Goal: Complete application form

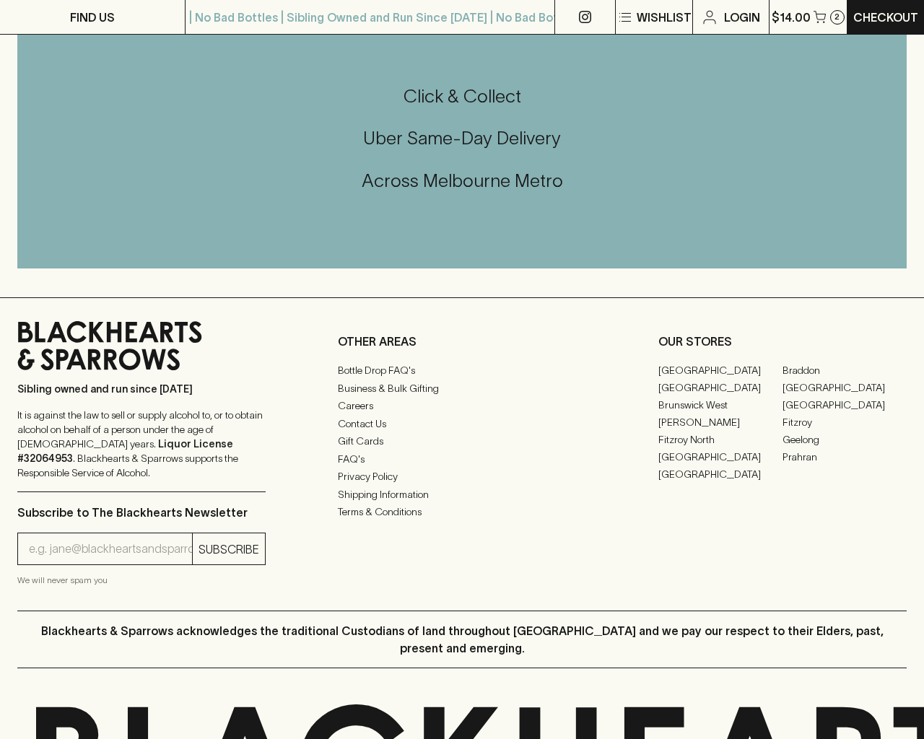
scroll to position [1853, 0]
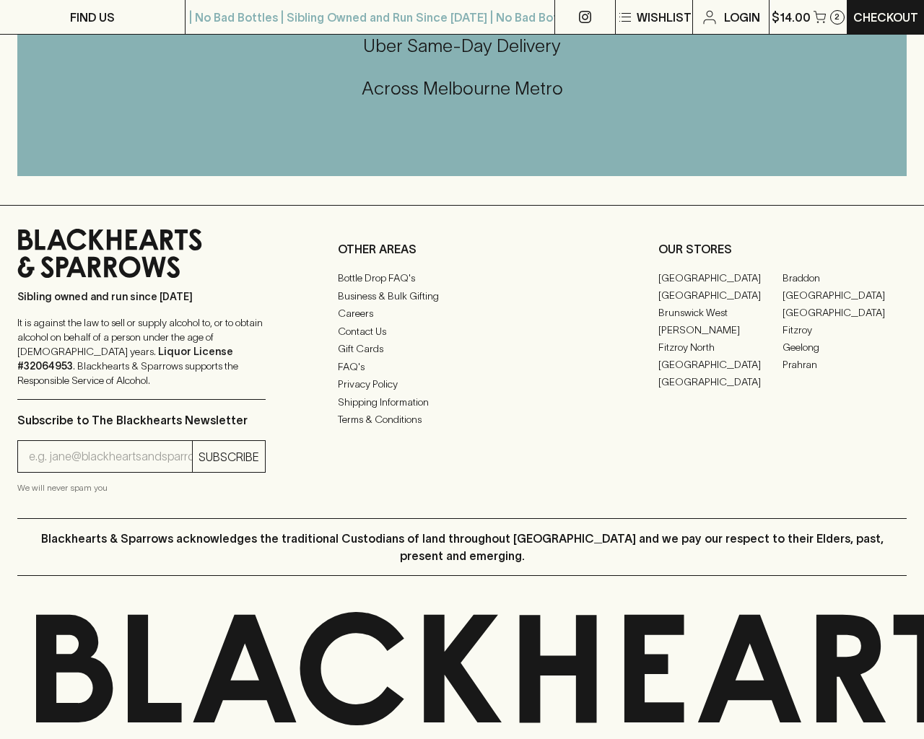
type input "e"
type input "[EMAIL_ADDRESS]"
type input "[PHONE_NUMBER]"
type input "e"
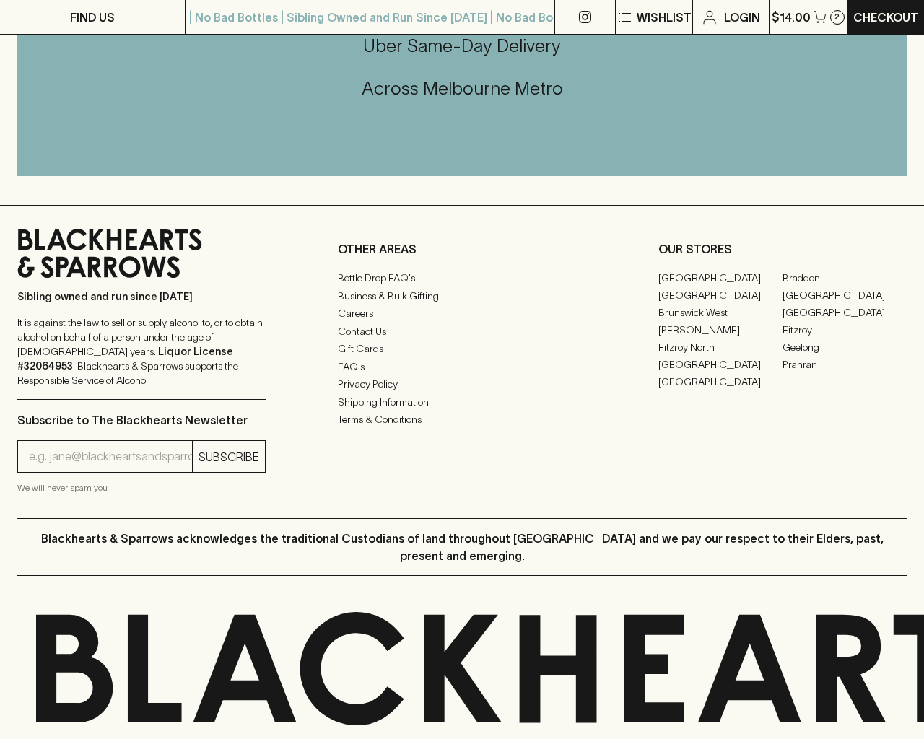
type input "Email"
type input "[EMAIL_ADDRESS]"
type input "1"
type input "e"
checkbox input "true"
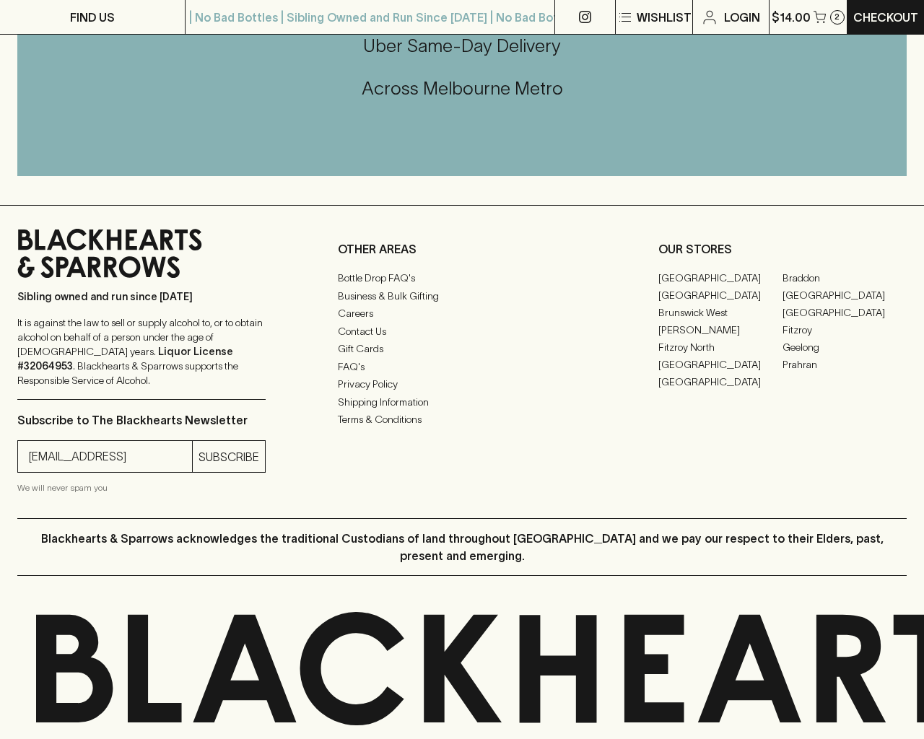
checkbox input "true"
